Goal: Task Accomplishment & Management: Use online tool/utility

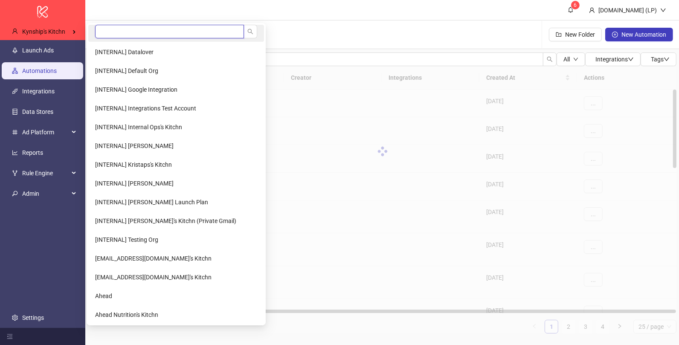
click at [97, 34] on input "search" at bounding box center [169, 32] width 149 height 14
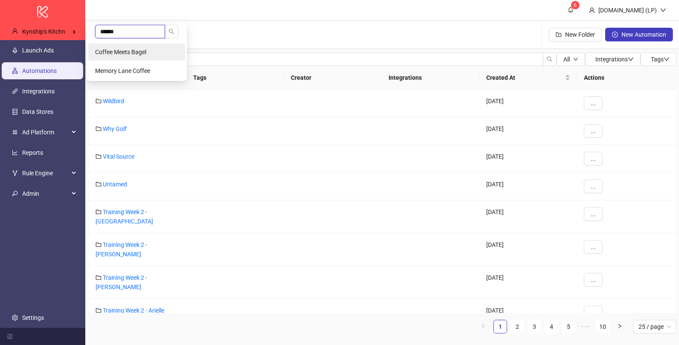
type input "******"
click at [108, 50] on span "Coffee Meets Bagel" at bounding box center [120, 52] width 51 height 7
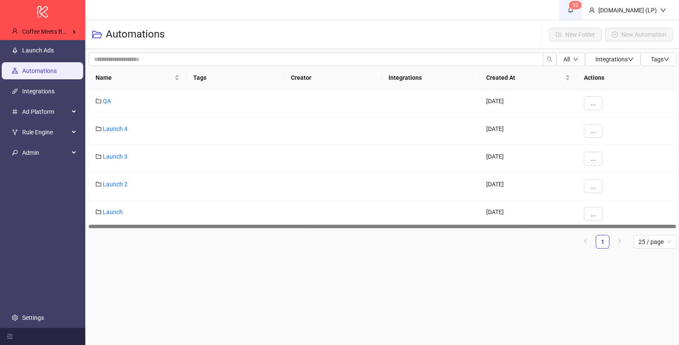
click at [582, 7] on sup "5 2" at bounding box center [575, 5] width 13 height 9
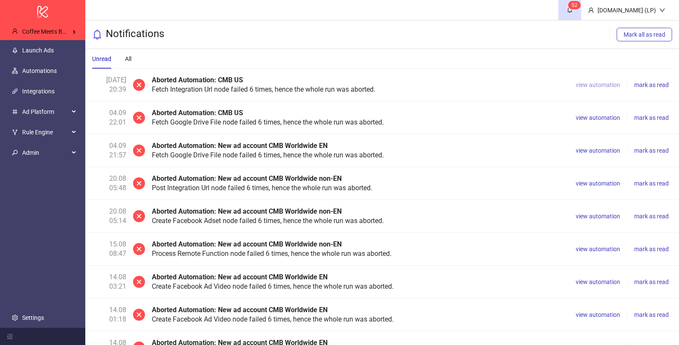
click at [594, 85] on span "view automation" at bounding box center [598, 85] width 44 height 7
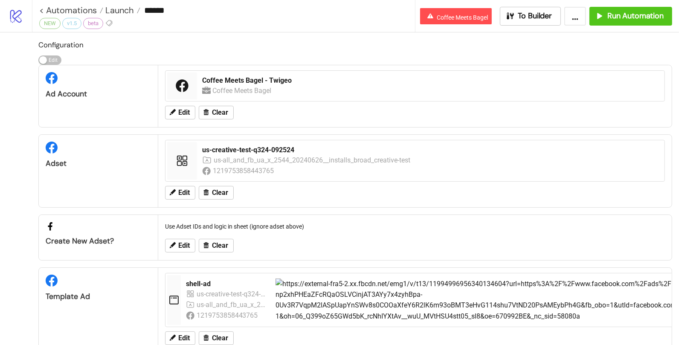
click at [487, 116] on div "Edit Clear" at bounding box center [415, 113] width 507 height 22
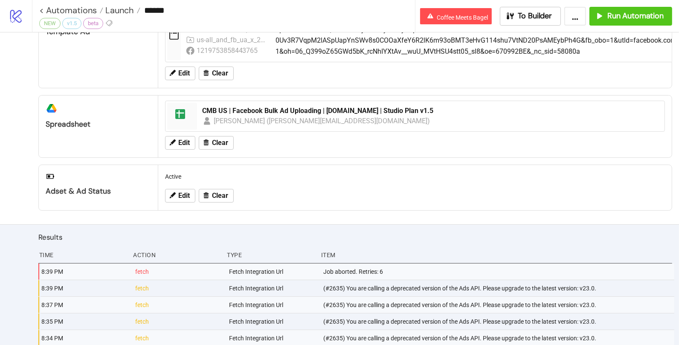
scroll to position [332, 0]
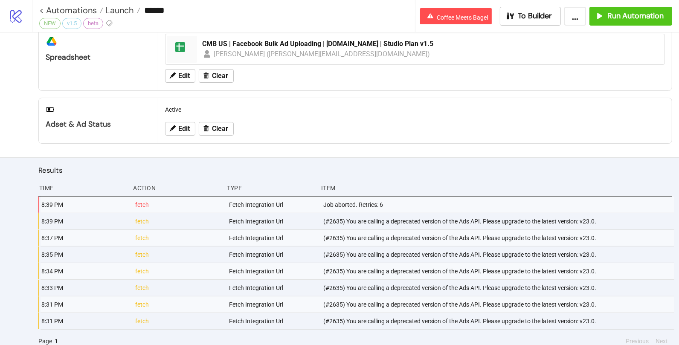
click at [378, 214] on div "(#2635) You are calling a deprecated version of the Ads API. Please upgrade to …" at bounding box center [499, 221] width 352 height 16
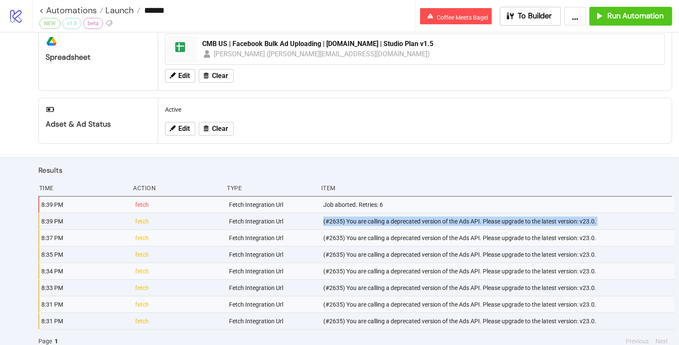
click at [378, 214] on div "(#2635) You are calling a deprecated version of the Ads API. Please upgrade to …" at bounding box center [499, 221] width 352 height 16
copy div "(#2635) You are calling a deprecated version of the Ads API. Please upgrade to …"
